Goal: Check status: Check status

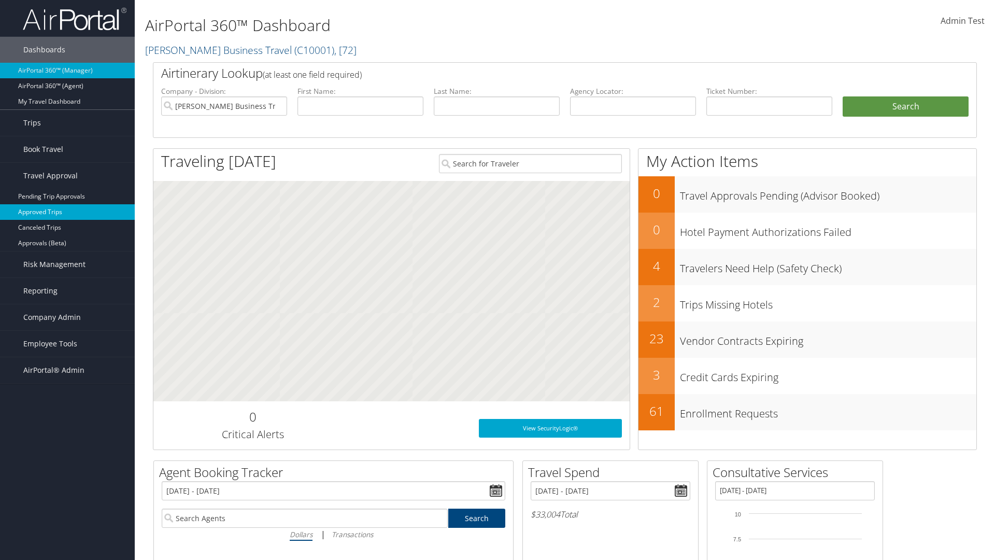
click at [67, 212] on link "Approved Trips" at bounding box center [67, 212] width 135 height 16
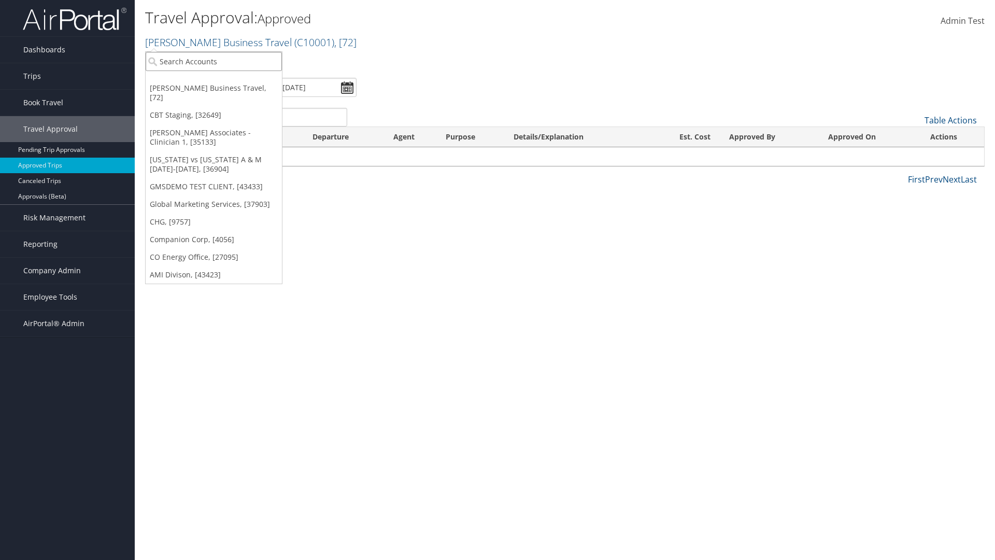
click at [213, 61] on input "search" at bounding box center [214, 61] width 136 height 19
type input "[PERSON_NAME] Business Travel"
click at [228, 90] on div "Account" at bounding box center [228, 89] width 177 height 9
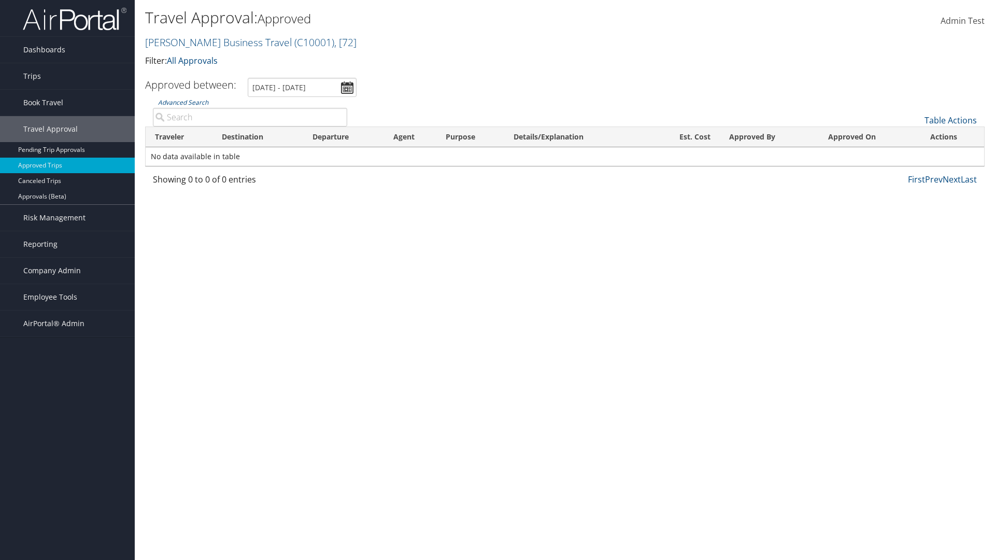
type input "[PERSON_NAME]"
